Goal: Answer question/provide support: Answer question/provide support

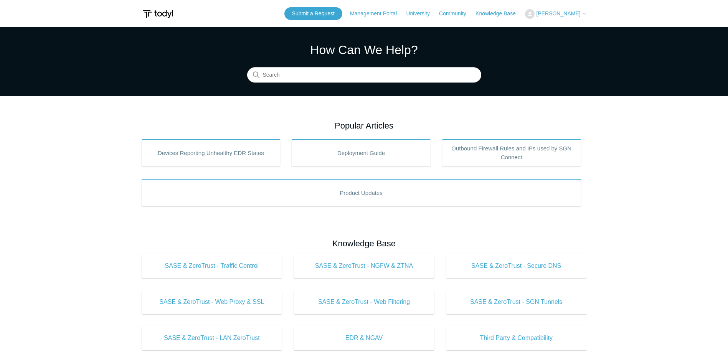
click at [557, 12] on span "[PERSON_NAME]" at bounding box center [558, 13] width 44 height 6
click at [550, 25] on link "My Support Requests" at bounding box center [562, 29] width 75 height 13
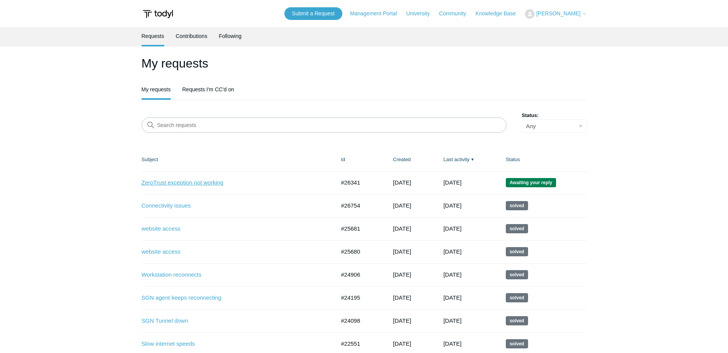
click at [175, 179] on link "ZeroTrust exception not working" at bounding box center [233, 182] width 182 height 9
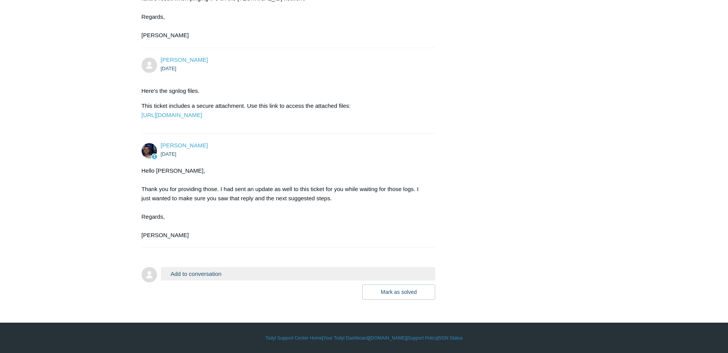
scroll to position [1854, 0]
click at [233, 274] on button "Add to conversation" at bounding box center [298, 273] width 275 height 13
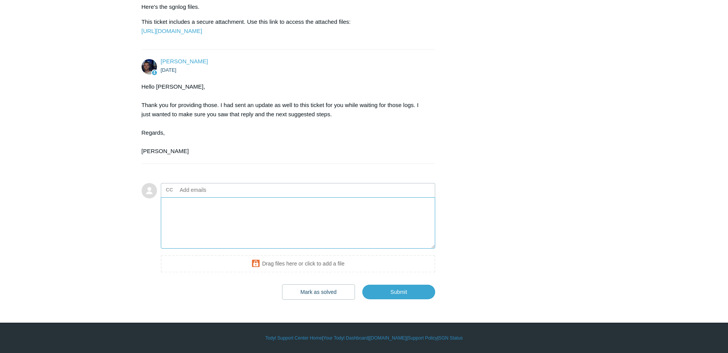
scroll to position [1938, 0]
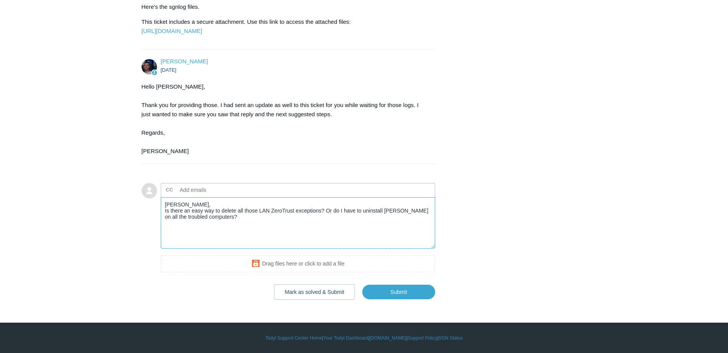
click at [362, 211] on textarea "[PERSON_NAME], Is there an easy way to delete all those LAN ZeroTrust exception…" at bounding box center [298, 223] width 275 height 52
click at [215, 216] on textarea "[PERSON_NAME], Is there an easy way to delete all those LAN ZeroTrust exception…" at bounding box center [298, 223] width 275 height 52
click at [212, 218] on textarea "[PERSON_NAME], Is there an easy way to delete all those LAN ZeroTrust exception…" at bounding box center [298, 223] width 275 height 52
click at [343, 235] on textarea "[PERSON_NAME], Is there an easy way to delete all those LAN ZeroTrust exception…" at bounding box center [298, 223] width 275 height 52
type textarea "[PERSON_NAME], Is there an easy way to delete all those LAN ZeroTrust exception…"
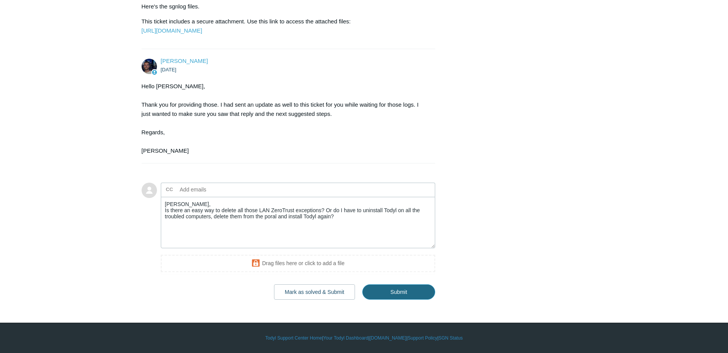
click at [386, 287] on input "Submit" at bounding box center [398, 291] width 73 height 15
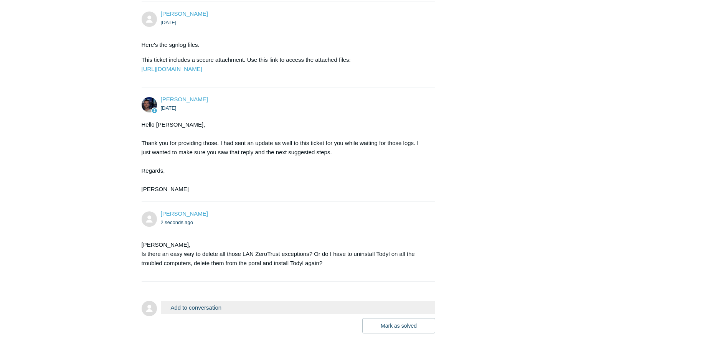
scroll to position [1934, 0]
